Goal: Task Accomplishment & Management: Use online tool/utility

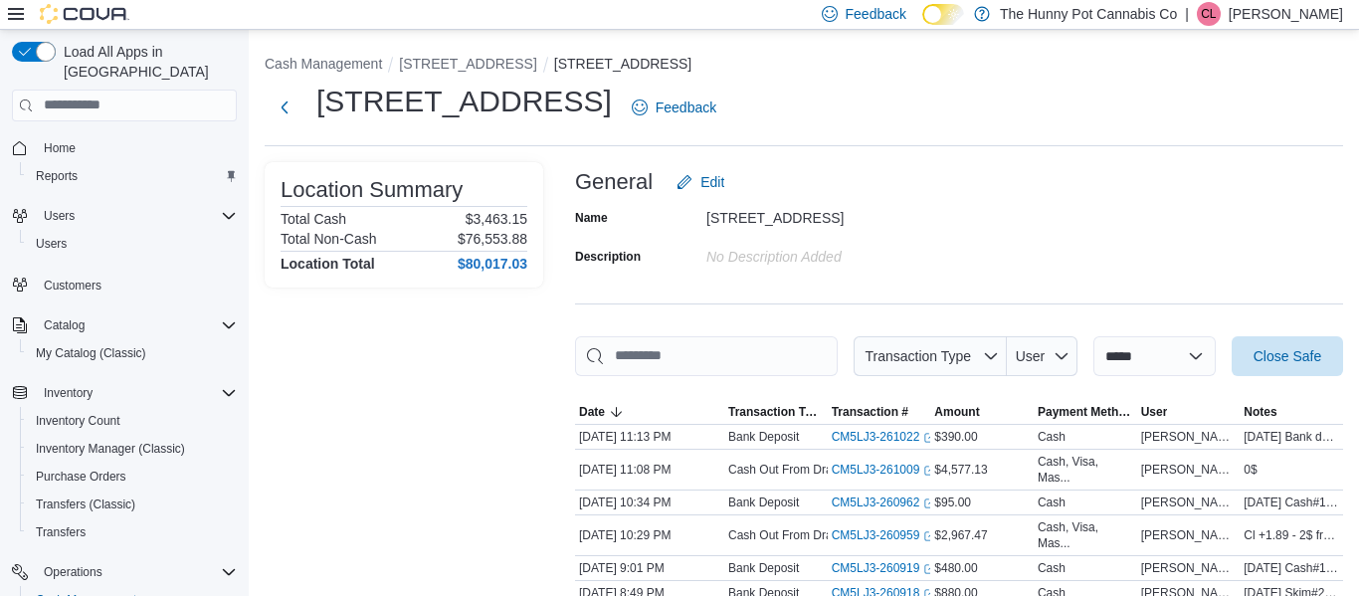
scroll to position [146, 0]
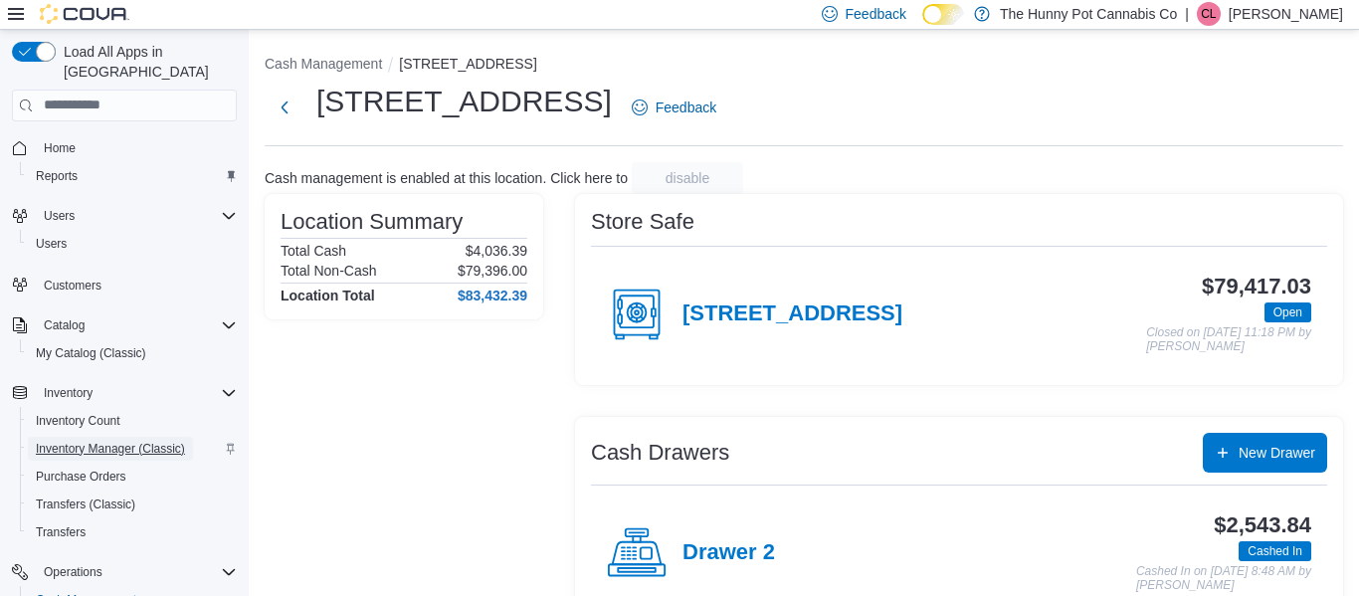
click at [88, 441] on span "Inventory Manager (Classic)" at bounding box center [110, 449] width 149 height 16
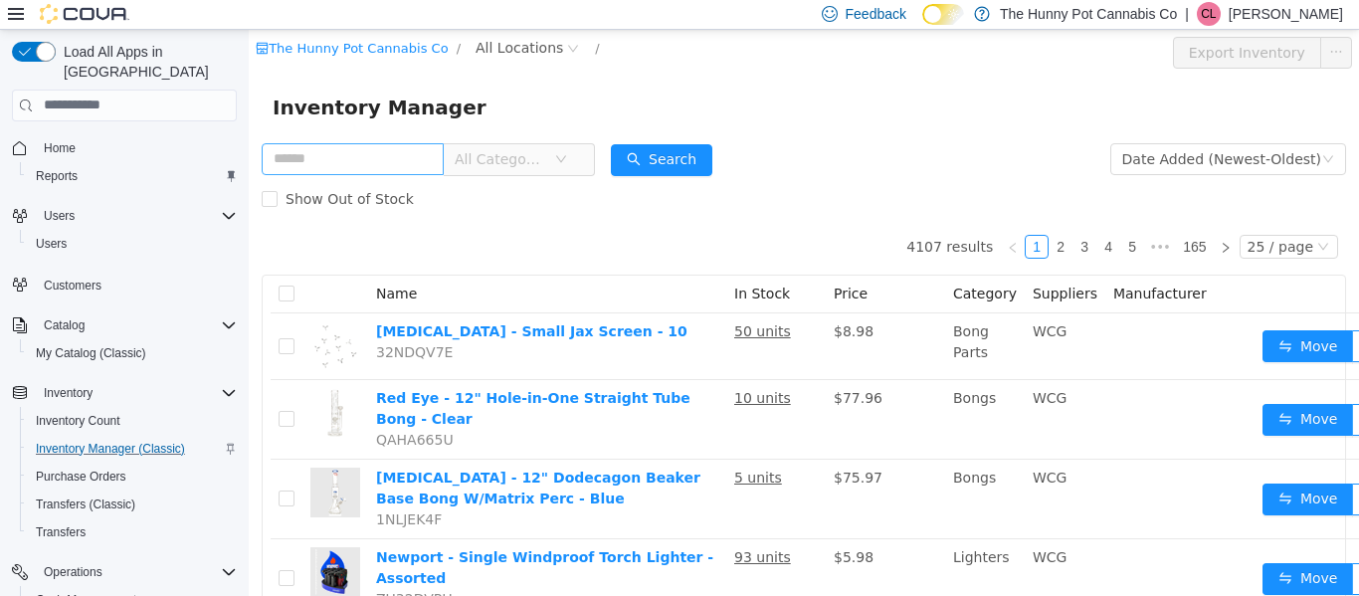
click at [385, 148] on input "text" at bounding box center [353, 158] width 182 height 32
click at [504, 49] on span "All Locations" at bounding box center [520, 47] width 88 height 22
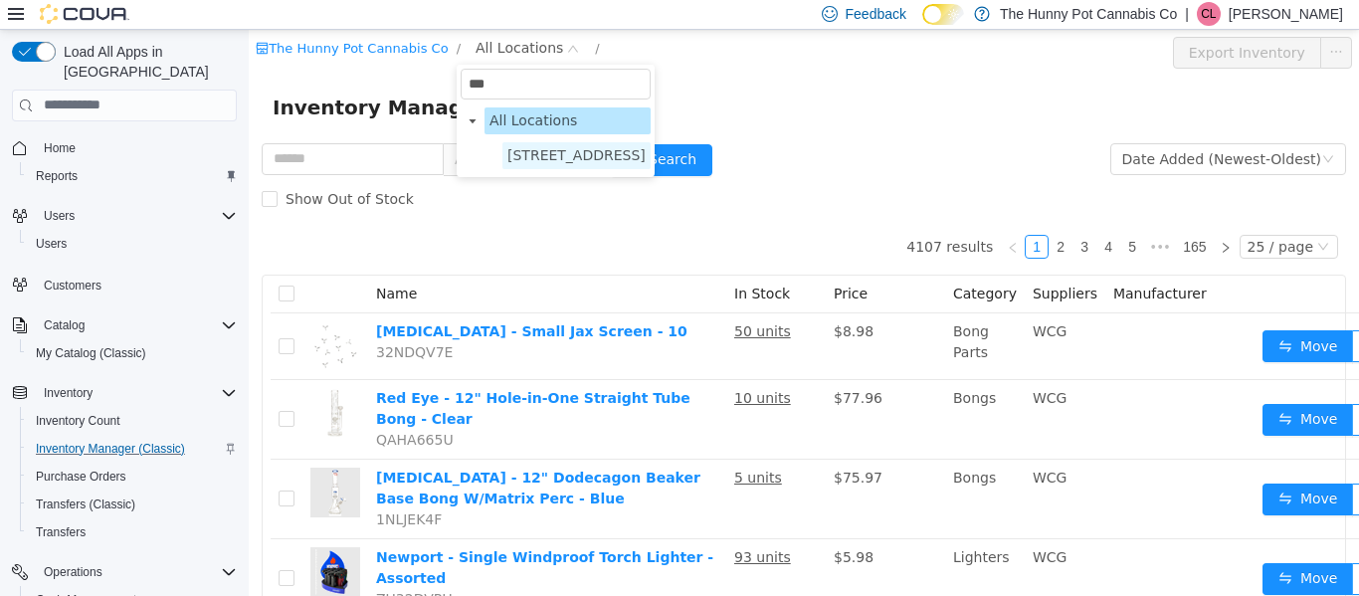
type input "***"
click at [595, 151] on span "495 Welland Ave" at bounding box center [576, 154] width 138 height 16
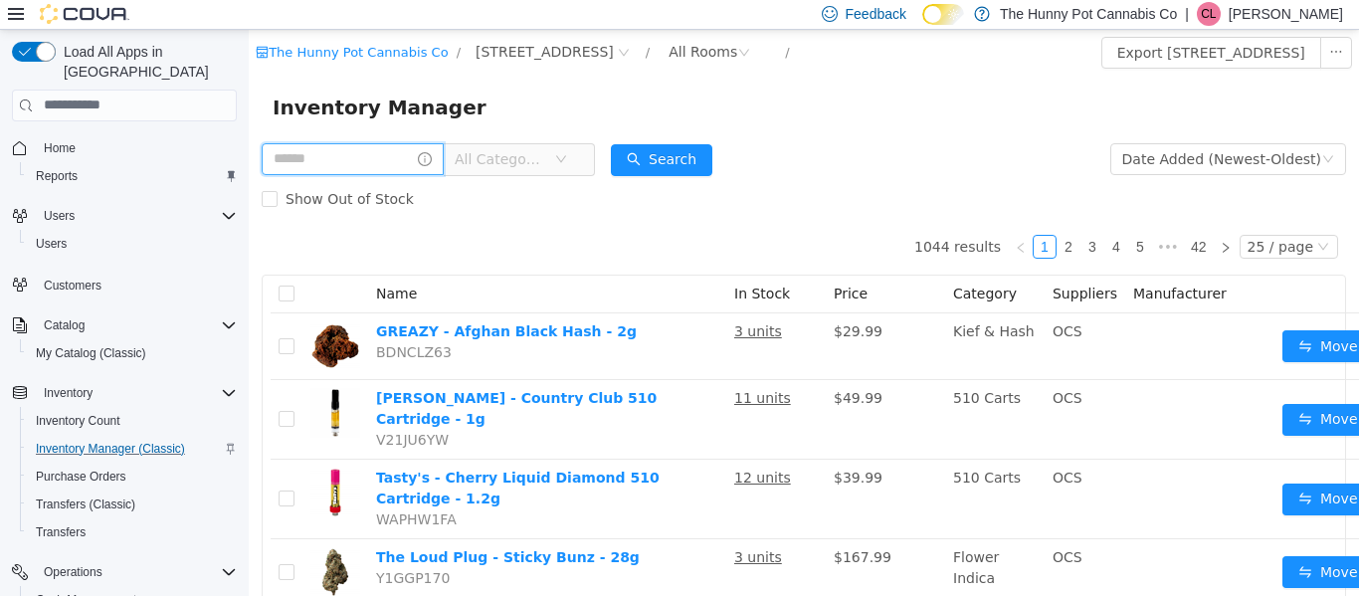
click at [424, 156] on input "text" at bounding box center [353, 158] width 182 height 32
click at [392, 164] on input "text" at bounding box center [353, 158] width 182 height 32
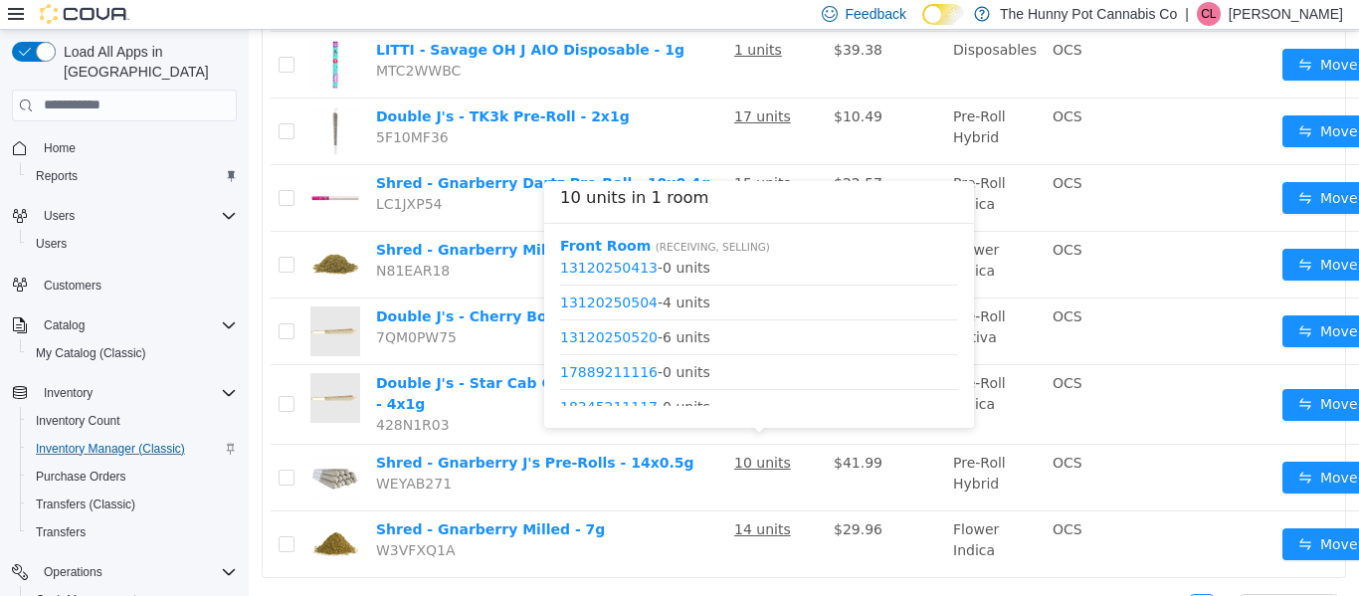
scroll to position [78, 0]
click at [601, 339] on link "13120250520" at bounding box center [609, 333] width 98 height 16
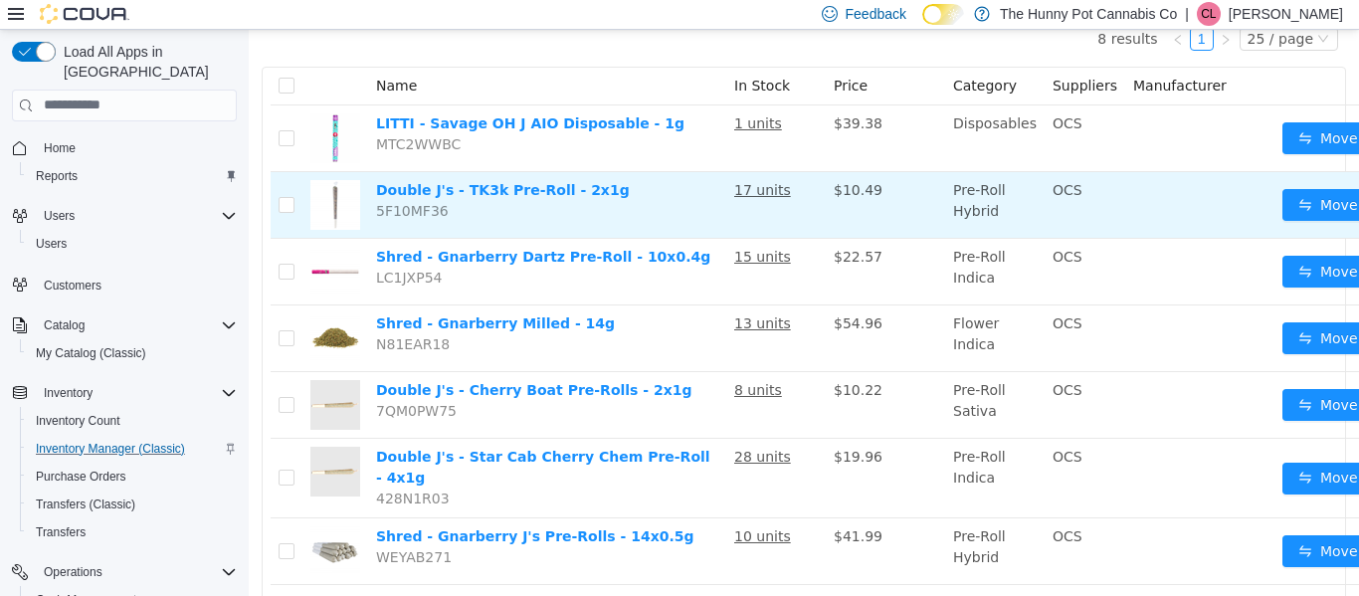
scroll to position [0, 0]
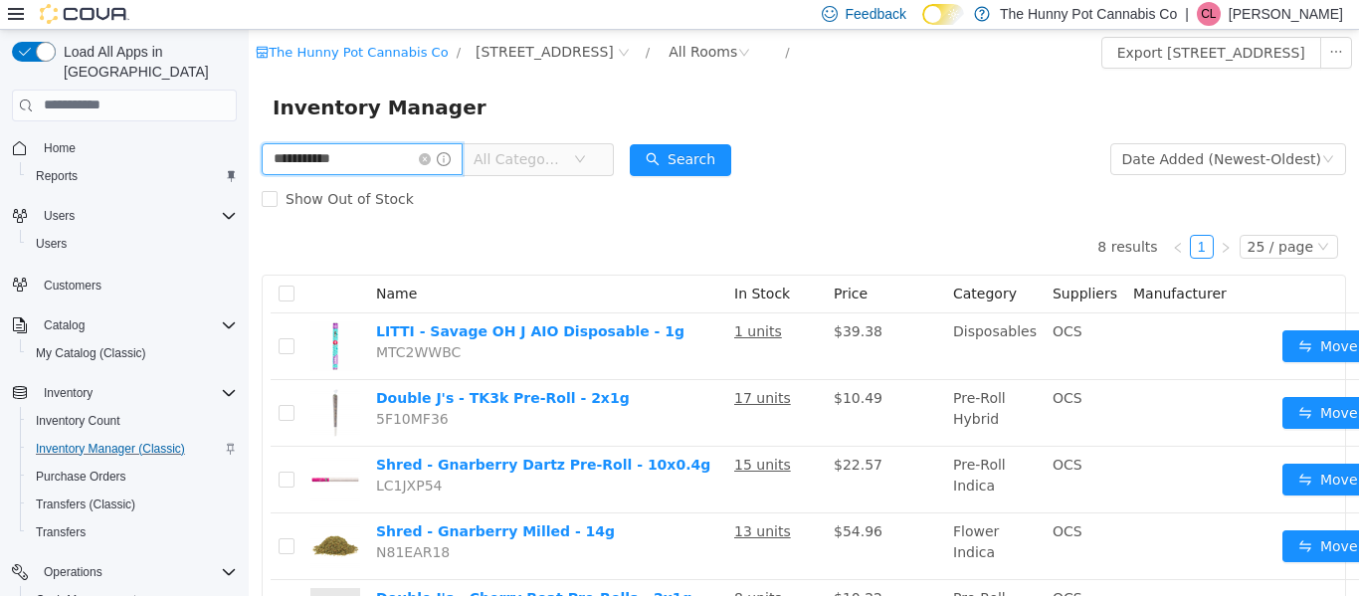
drag, startPoint x: 371, startPoint y: 155, endPoint x: 183, endPoint y: 161, distance: 188.1
click at [249, 161] on html "**********" at bounding box center [804, 312] width 1110 height 566
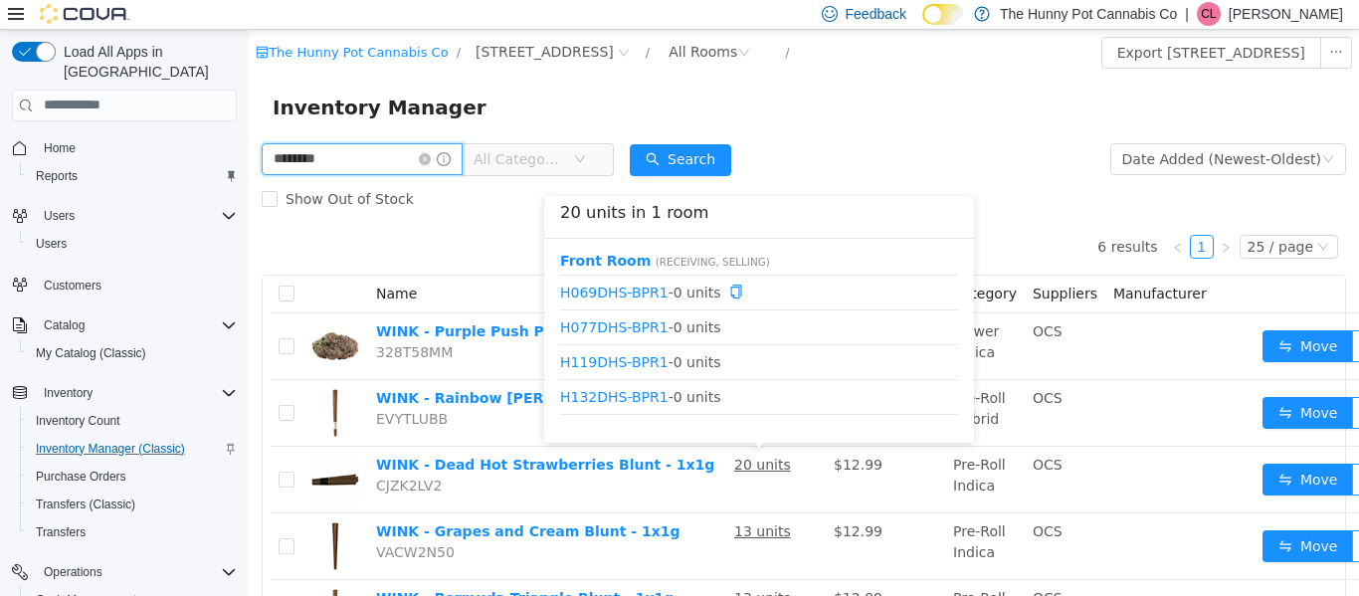
scroll to position [408, 0]
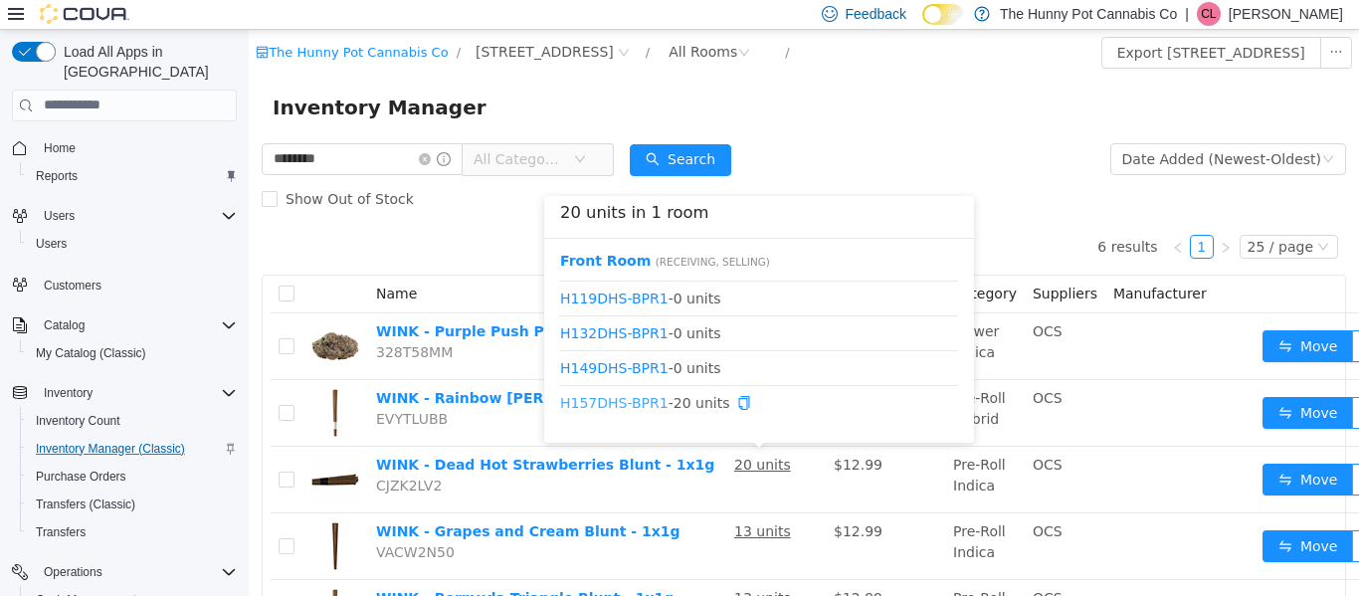
click at [577, 408] on link "H157DHS-BPR1" at bounding box center [614, 402] width 108 height 16
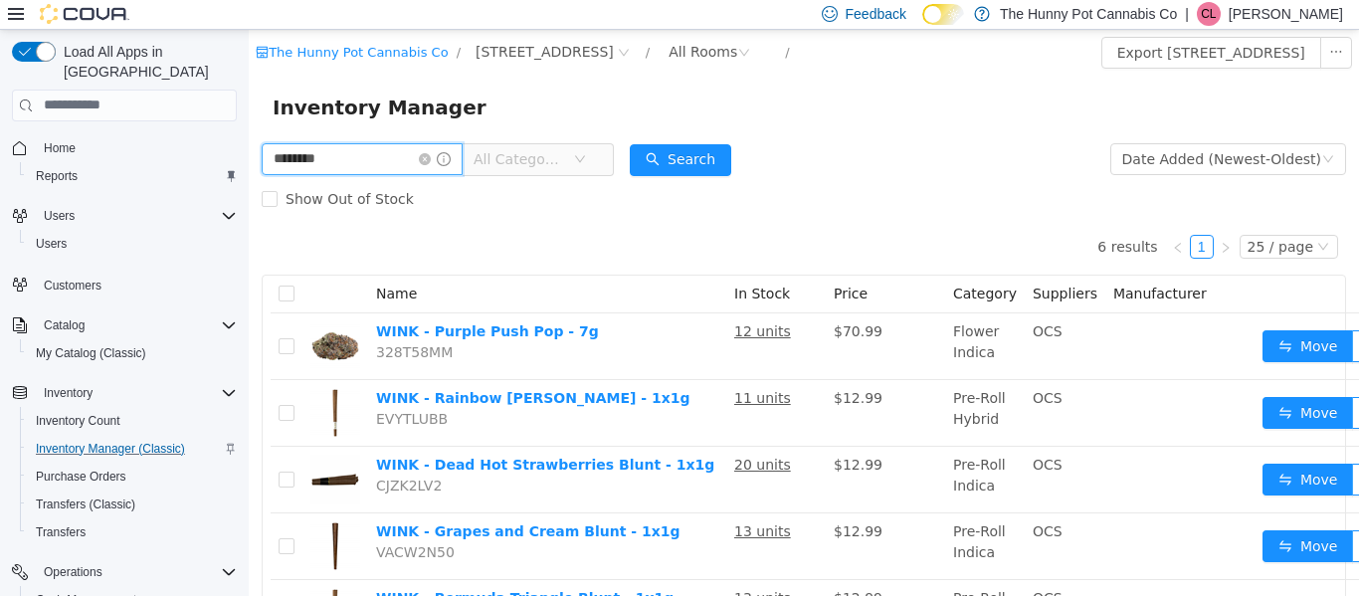
drag, startPoint x: 349, startPoint y: 171, endPoint x: 177, endPoint y: 167, distance: 172.2
click at [249, 167] on html "The Hunny Pot Cannabis Co / 495 Welland Ave / All Rooms / Export 495 Welland Av…" at bounding box center [804, 312] width 1110 height 566
type input "**********"
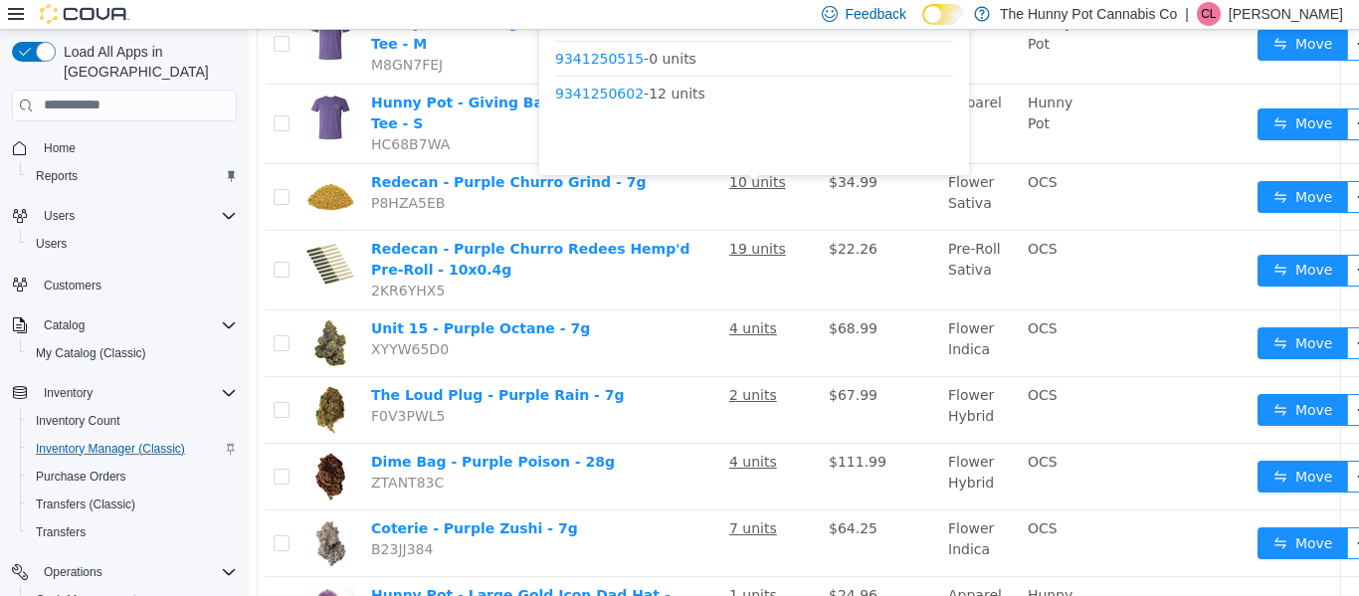
scroll to position [338, 0]
click at [622, 136] on link "9341250623" at bounding box center [599, 134] width 89 height 16
click at [597, 70] on link "9341250602" at bounding box center [599, 64] width 89 height 16
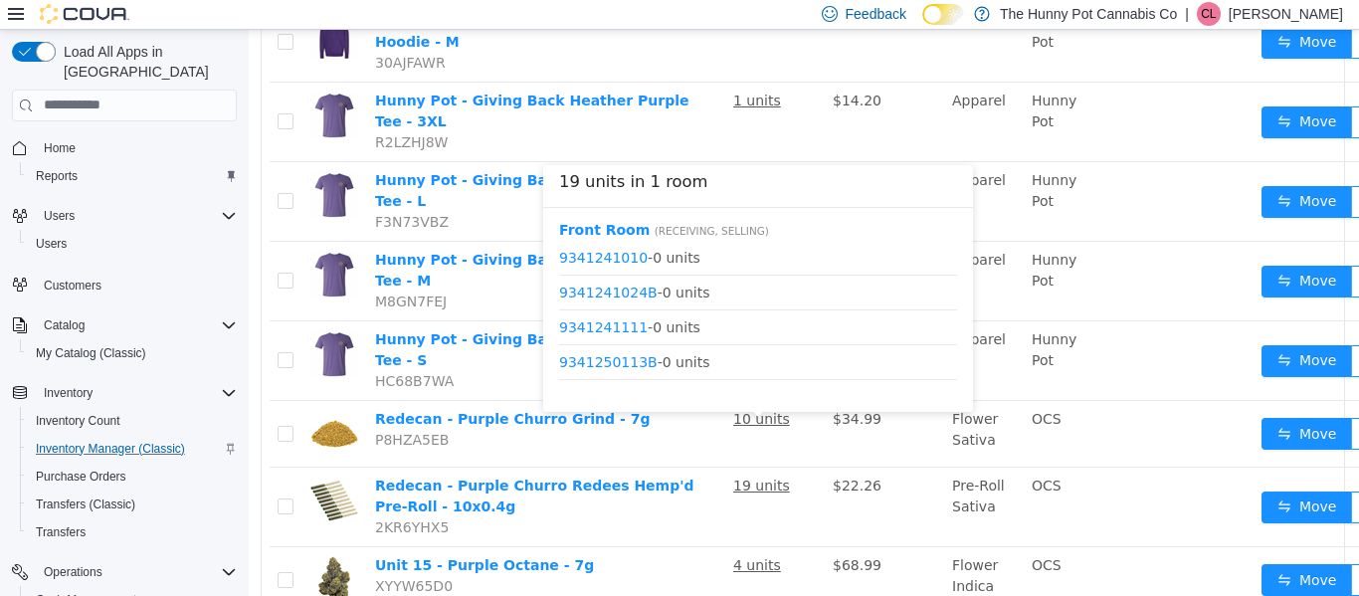
scroll to position [3, 0]
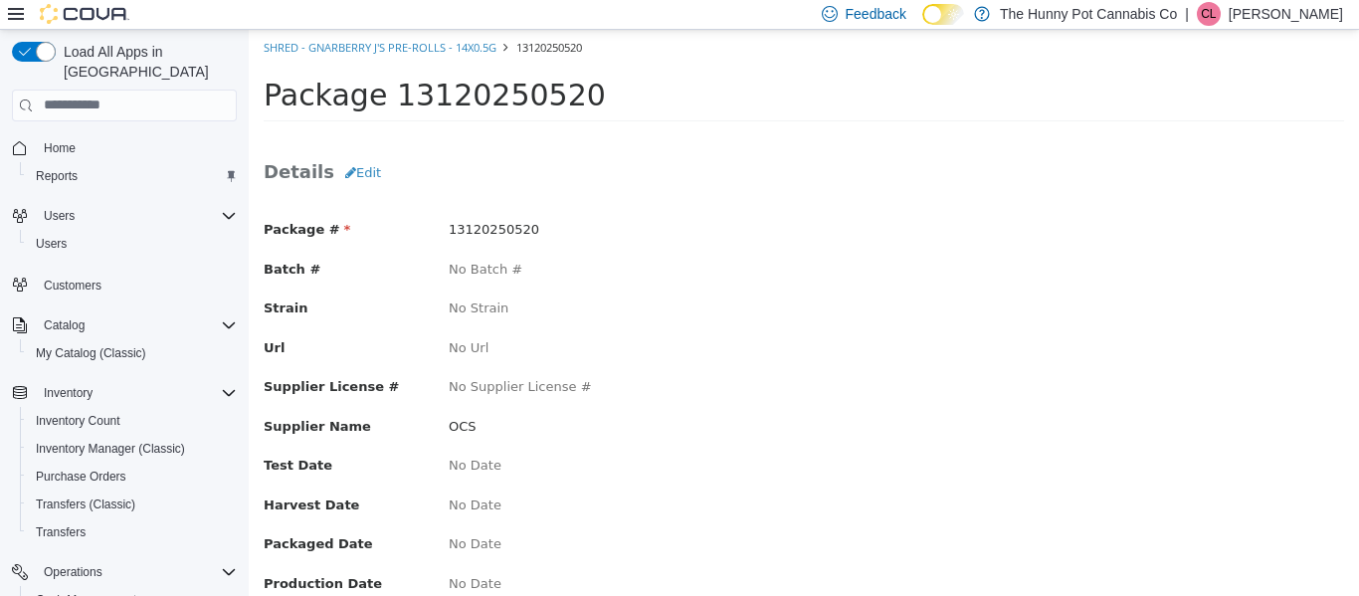
scroll to position [1, 0]
click at [355, 174] on button "Edit" at bounding box center [363, 171] width 58 height 36
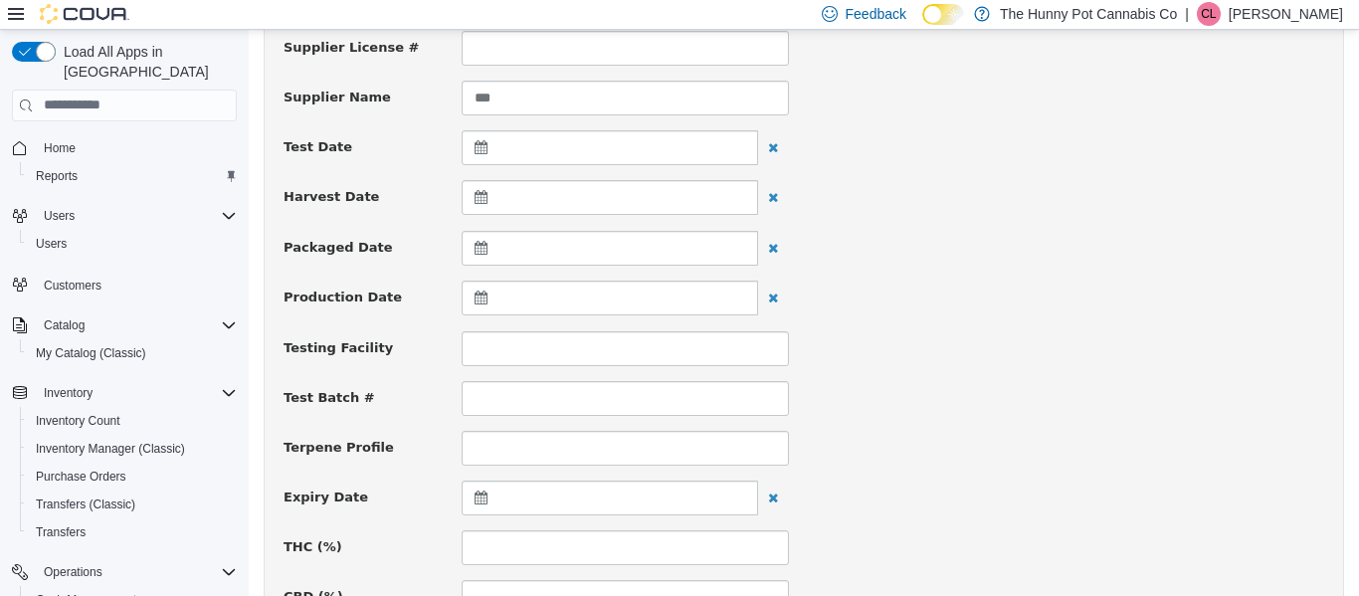
scroll to position [452, 0]
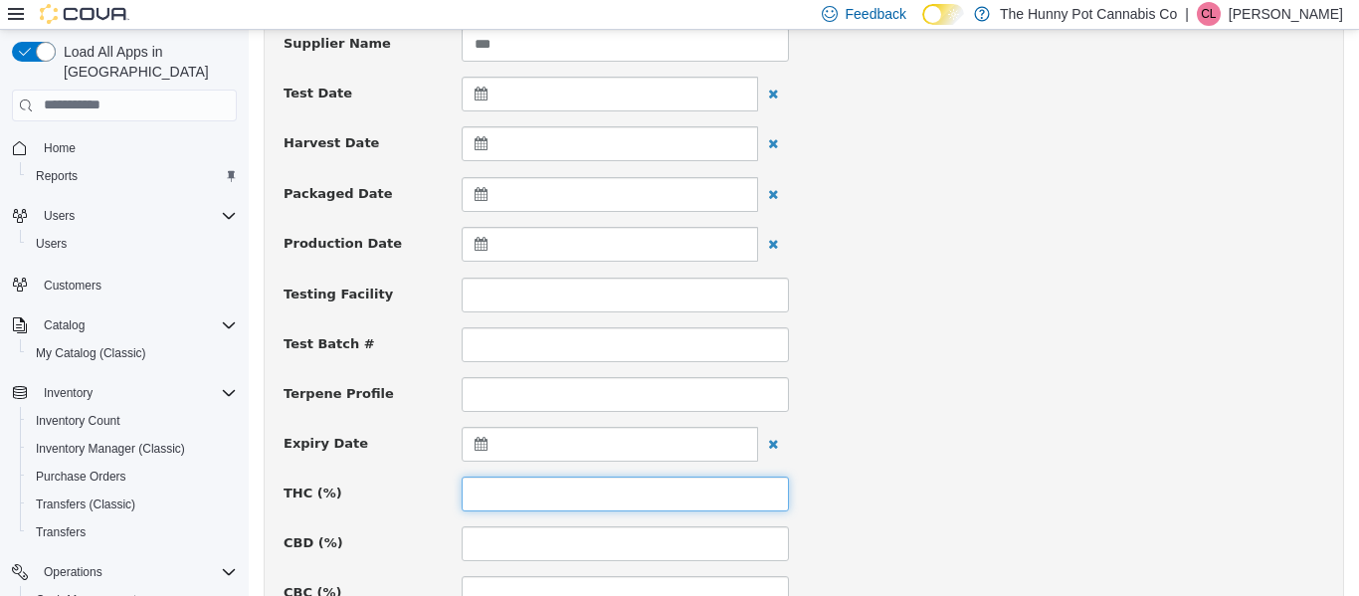
click at [558, 501] on input at bounding box center [625, 493] width 327 height 35
type input "****"
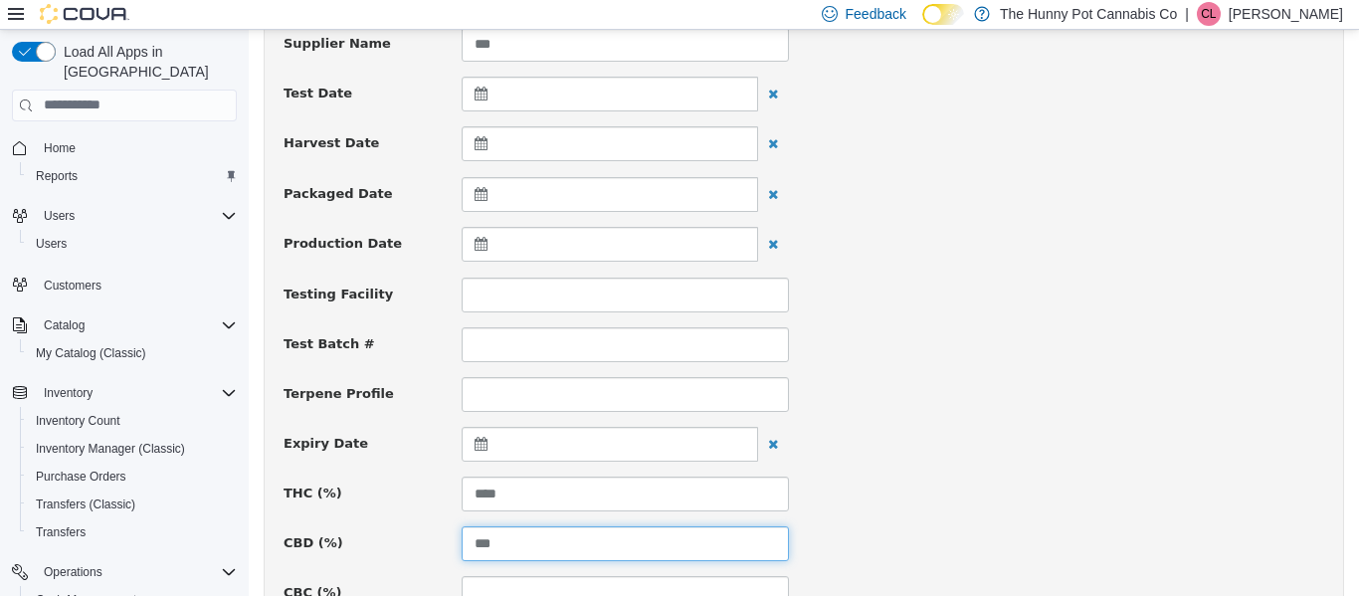
type input "***"
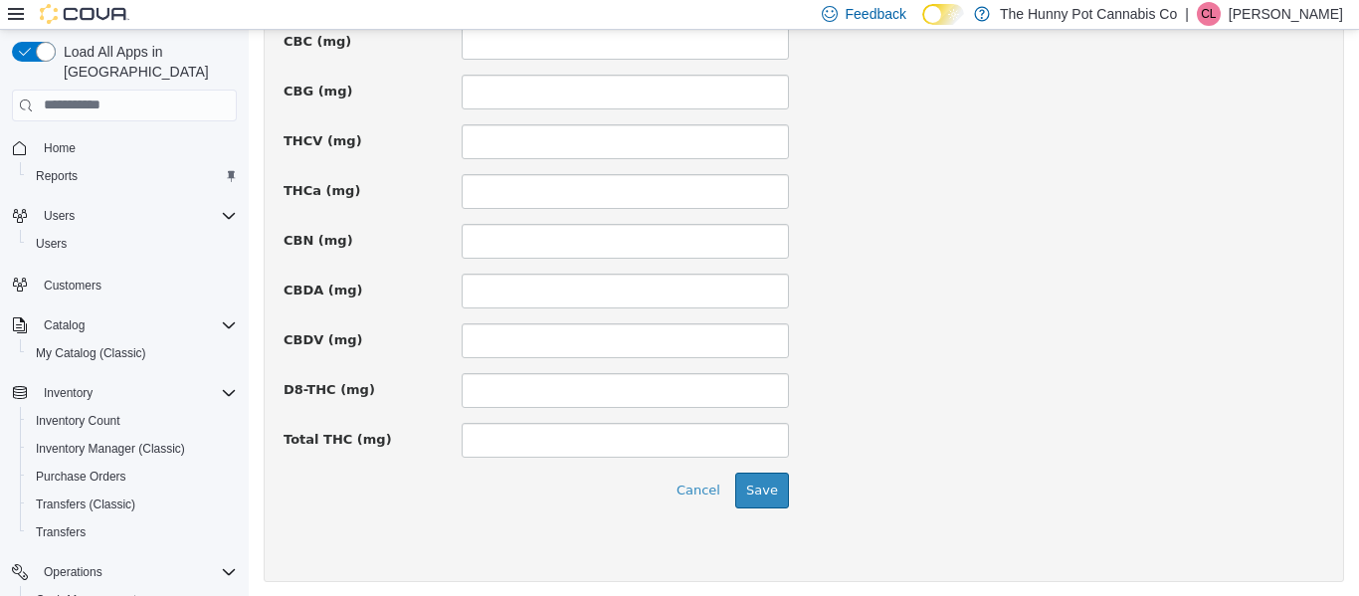
scroll to position [1551, 0]
click at [772, 485] on button "Save" at bounding box center [762, 489] width 54 height 36
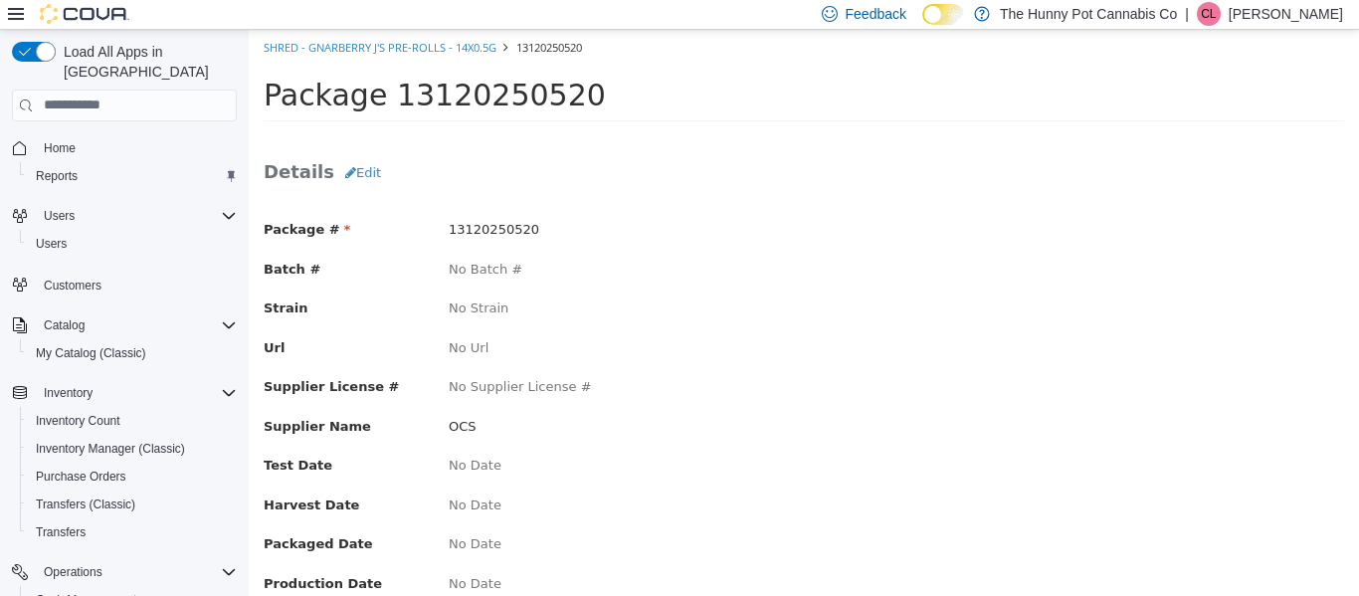
scroll to position [292, 0]
click at [354, 175] on button "Edit" at bounding box center [363, 172] width 58 height 36
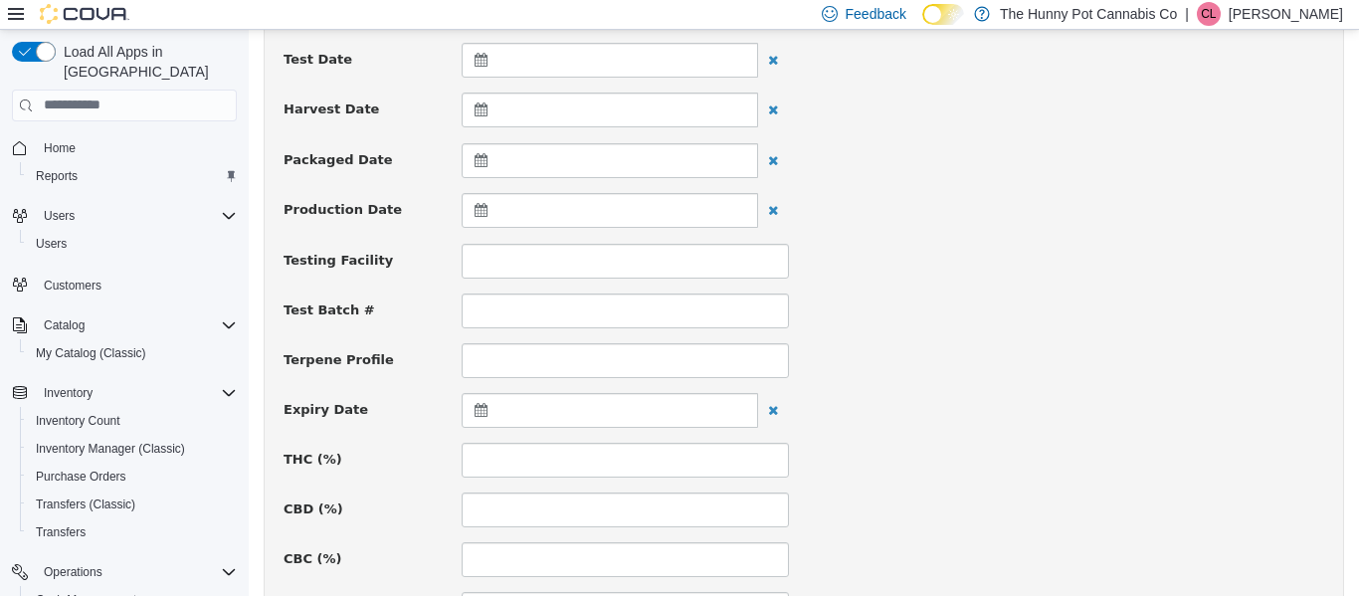
scroll to position [499, 0]
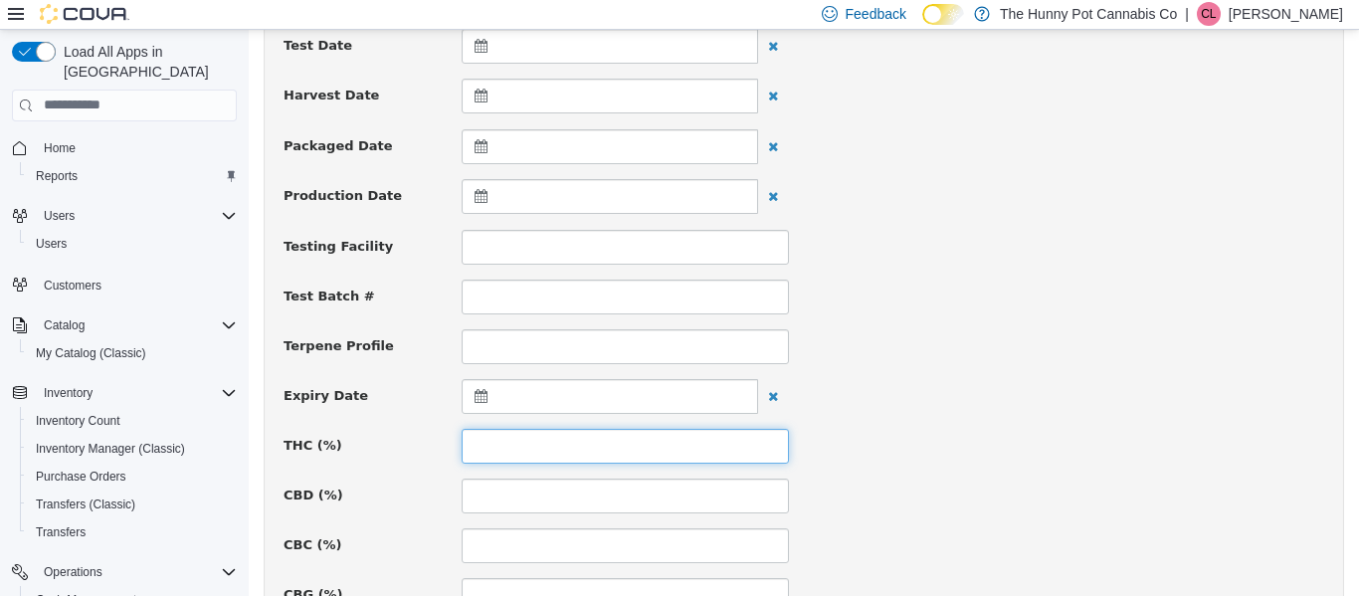
click at [506, 441] on input at bounding box center [625, 445] width 327 height 35
type input "*****"
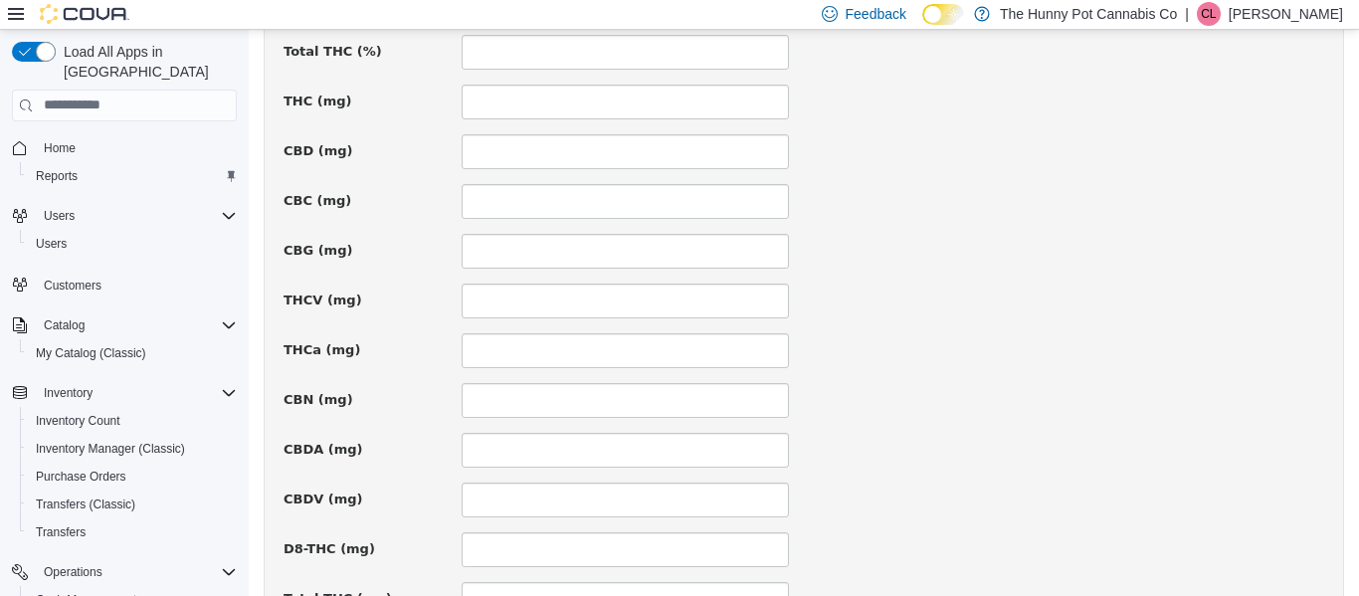
scroll to position [1556, 0]
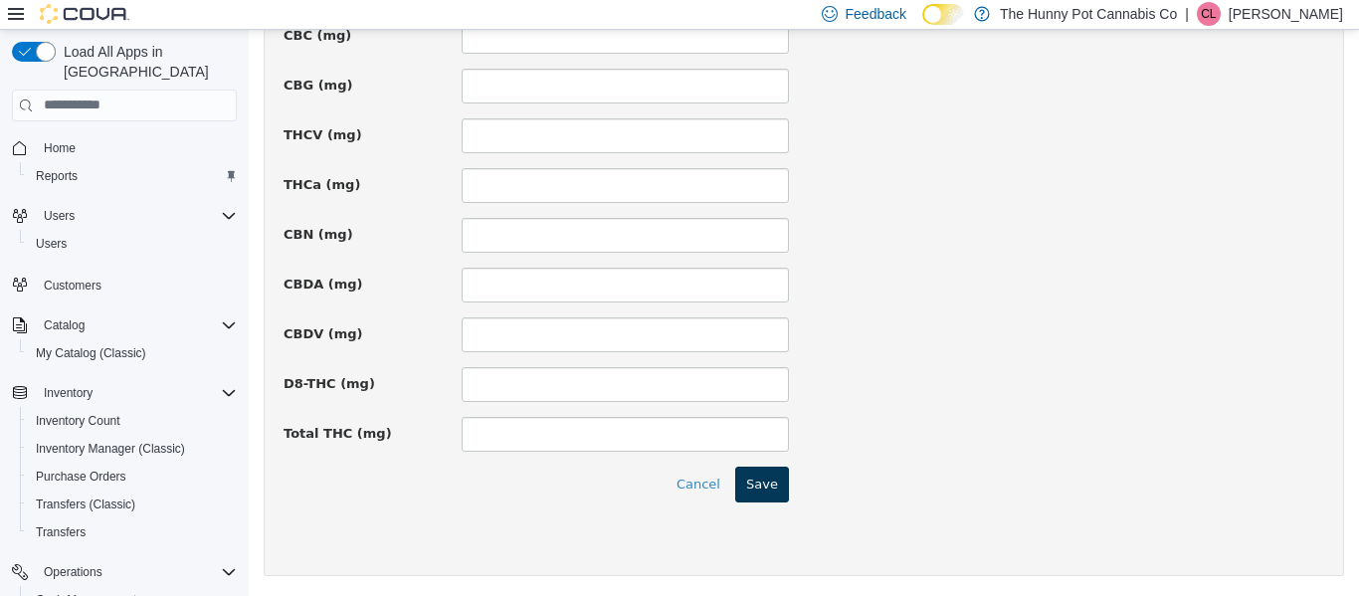
type input "***"
click at [773, 481] on button "Save" at bounding box center [762, 484] width 54 height 36
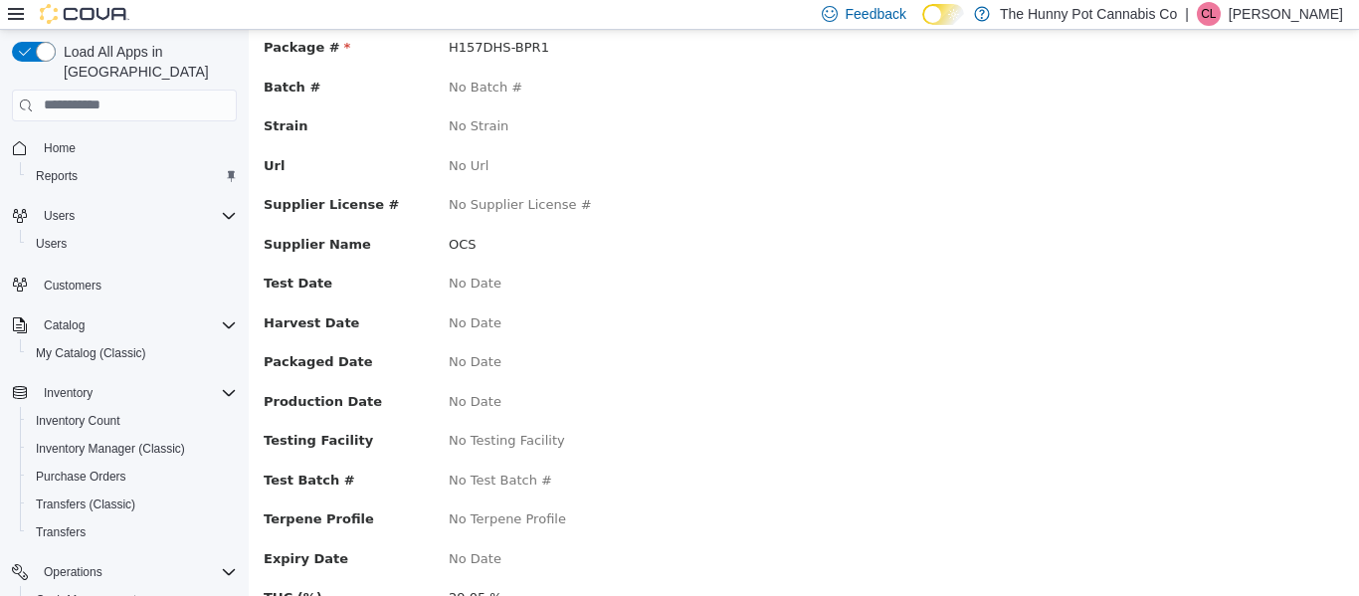
scroll to position [0, 0]
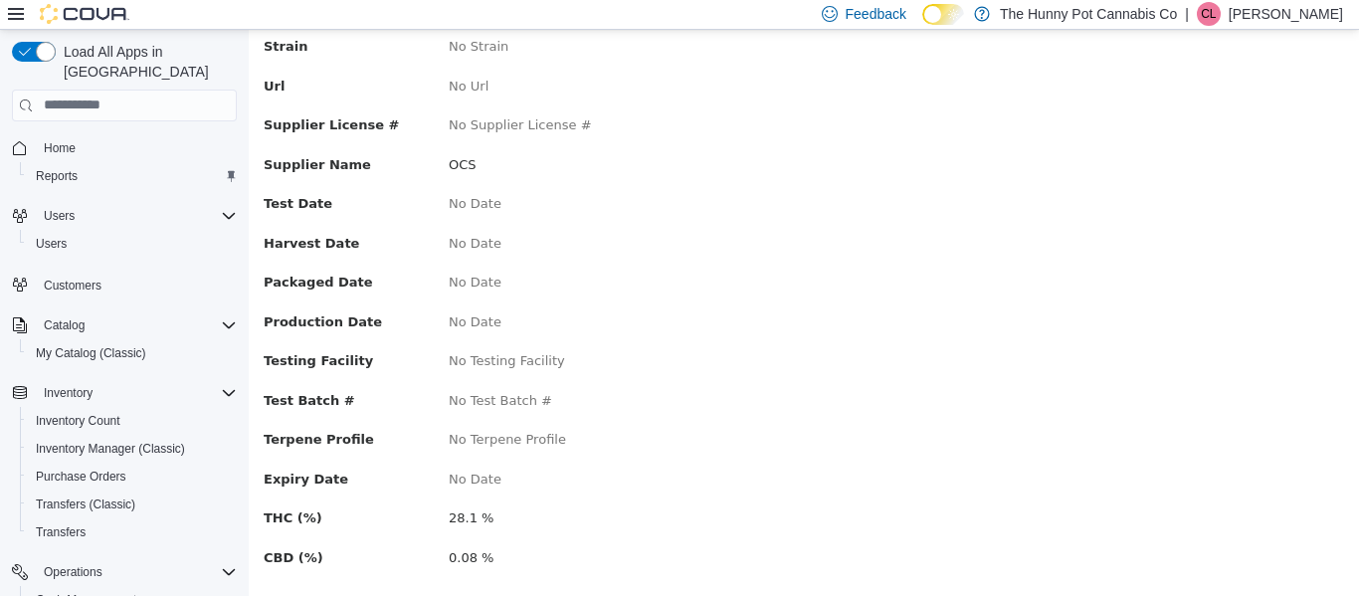
scroll to position [292, 0]
